Goal: Obtain resource: Download file/media

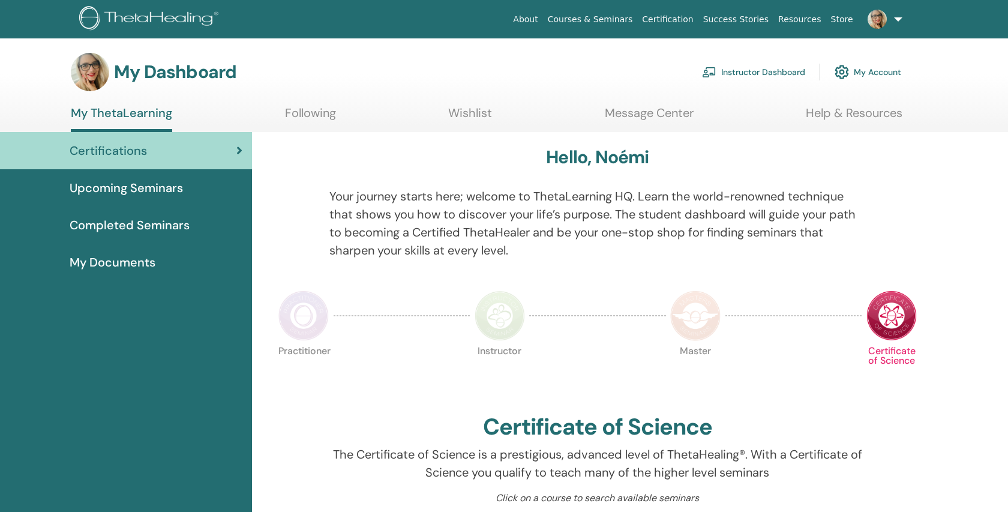
click at [762, 68] on link "Instructor Dashboard" at bounding box center [753, 72] width 103 height 26
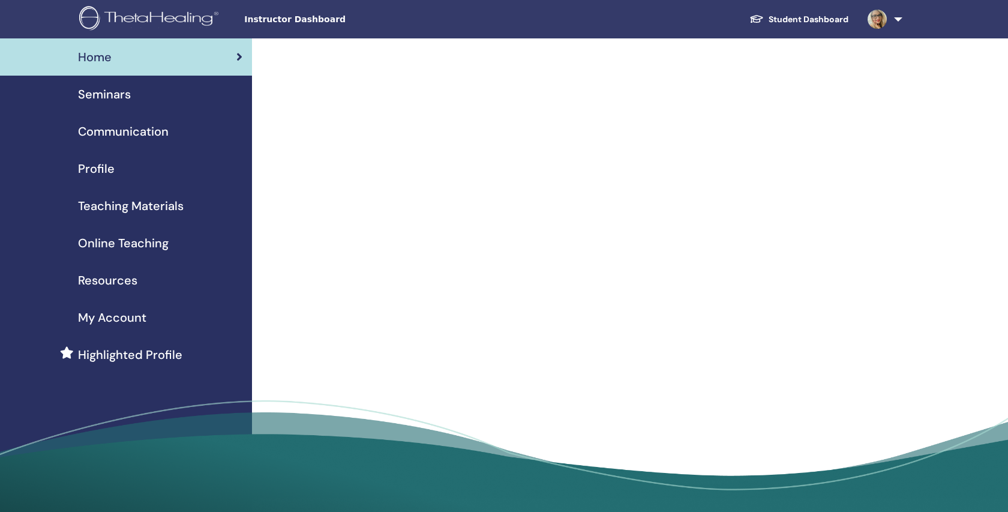
click at [152, 202] on span "Teaching Materials" at bounding box center [131, 206] width 106 height 18
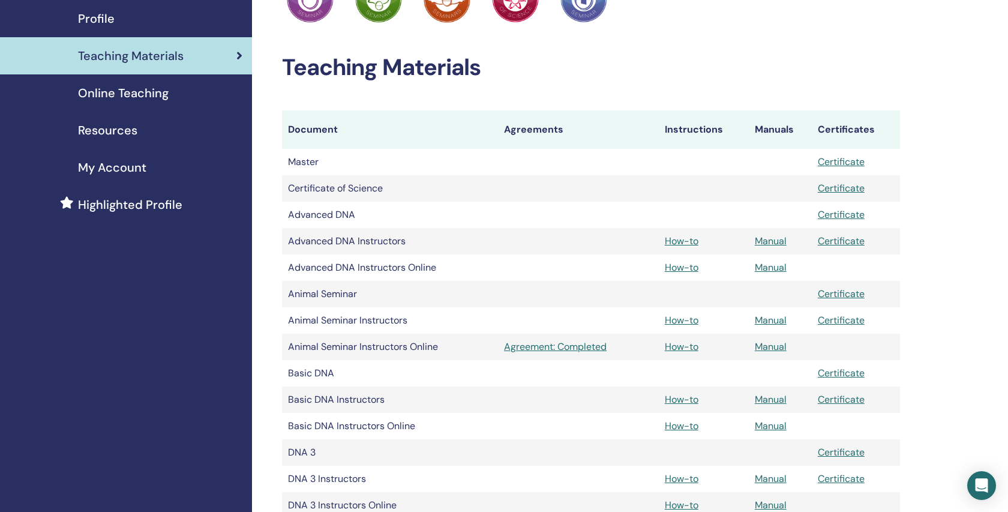
scroll to position [156, 0]
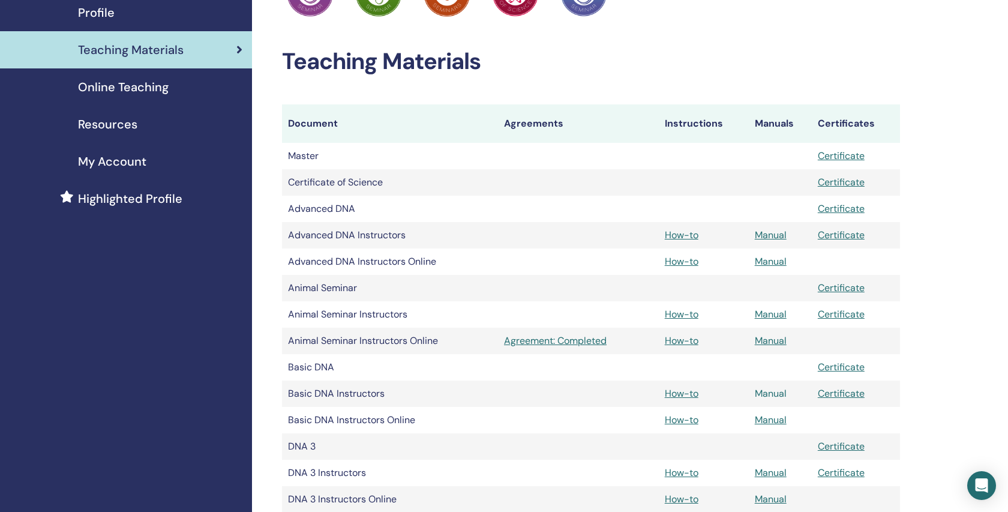
click at [776, 394] on link "Manual" at bounding box center [771, 393] width 32 height 13
